Goal: Transaction & Acquisition: Purchase product/service

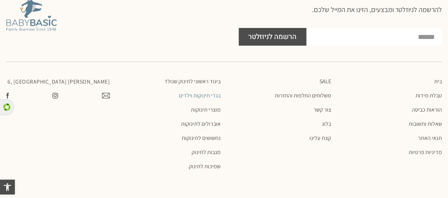
scroll to position [2529, 0]
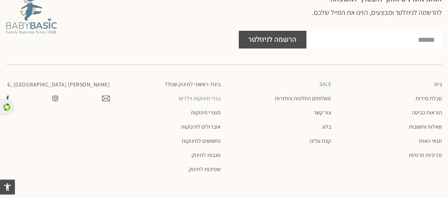
click at [324, 88] on link "SALE" at bounding box center [280, 84] width 104 height 7
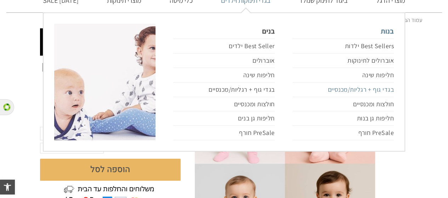
scroll to position [61, 0]
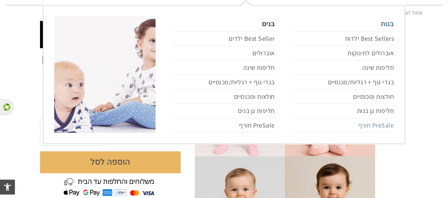
click at [373, 124] on link "PreSale חורף" at bounding box center [343, 125] width 101 height 15
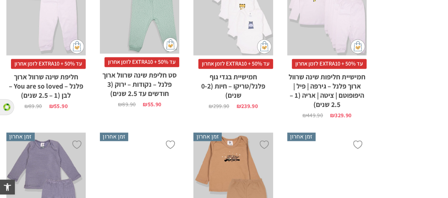
scroll to position [609, 0]
